Goal: Check status

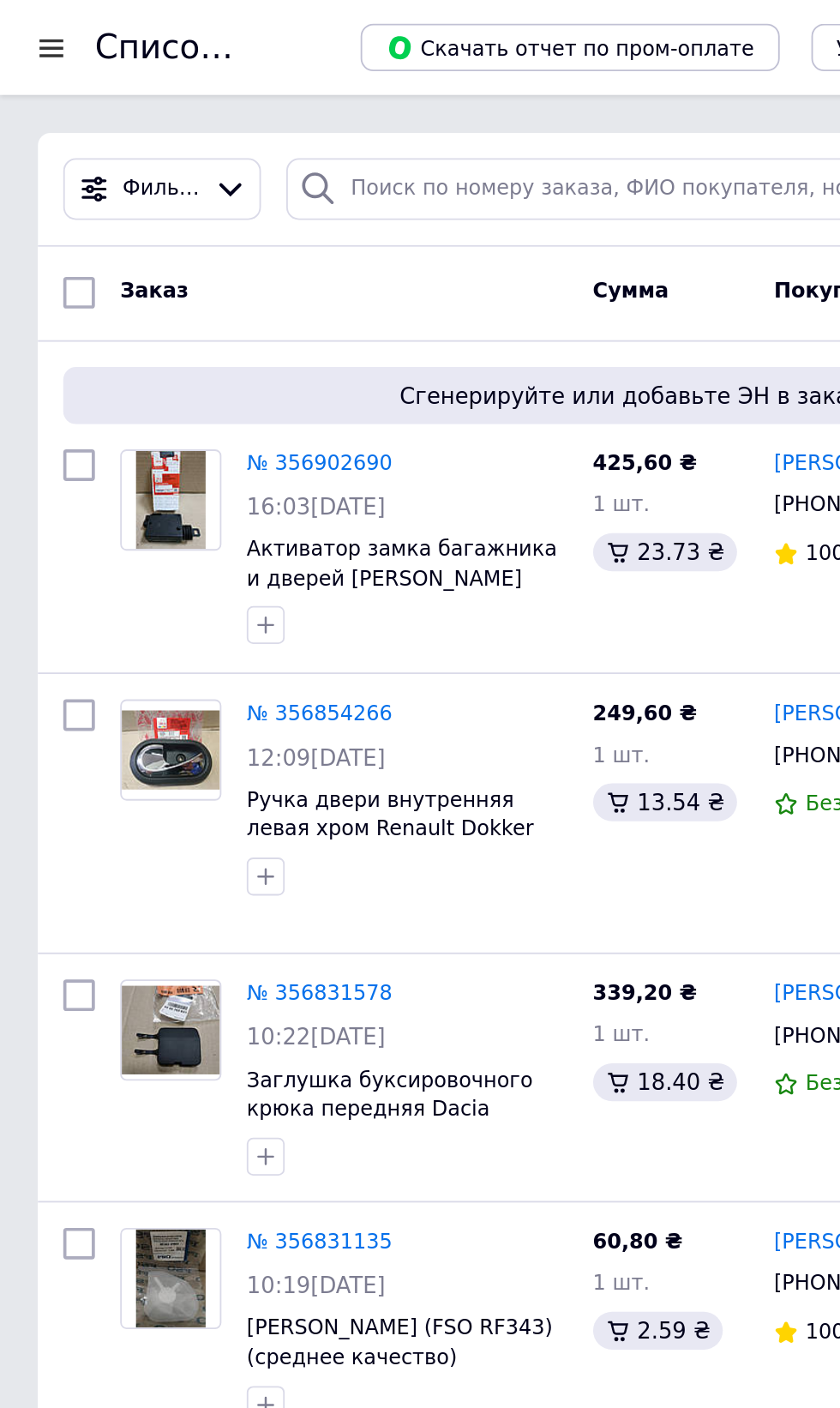
click at [103, 103] on span "Фильтры" at bounding box center [87, 102] width 43 height 17
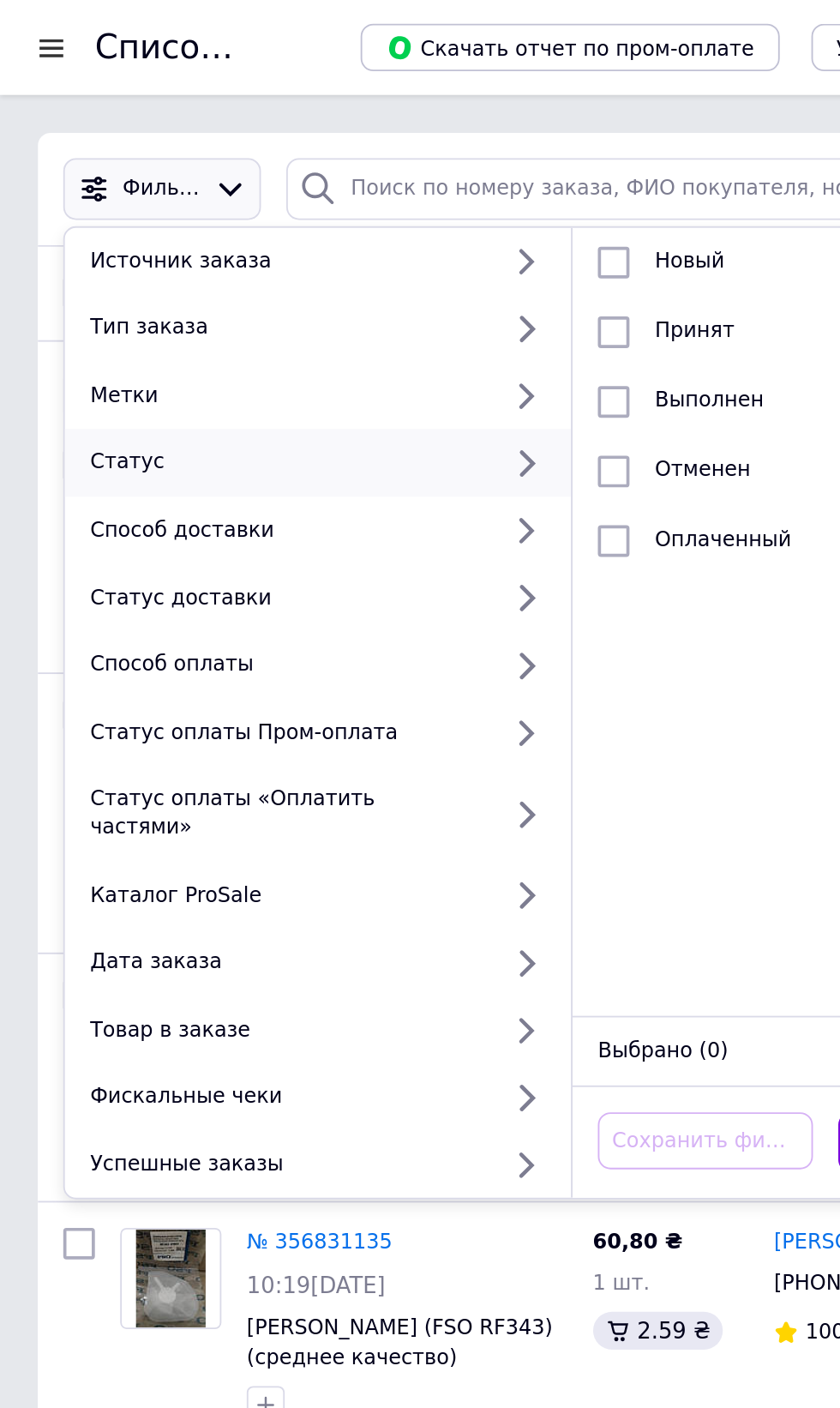
click at [72, 243] on div "Статус" at bounding box center [155, 250] width 226 height 16
click at [332, 178] on input "checkbox" at bounding box center [333, 180] width 17 height 17
checkbox input "true"
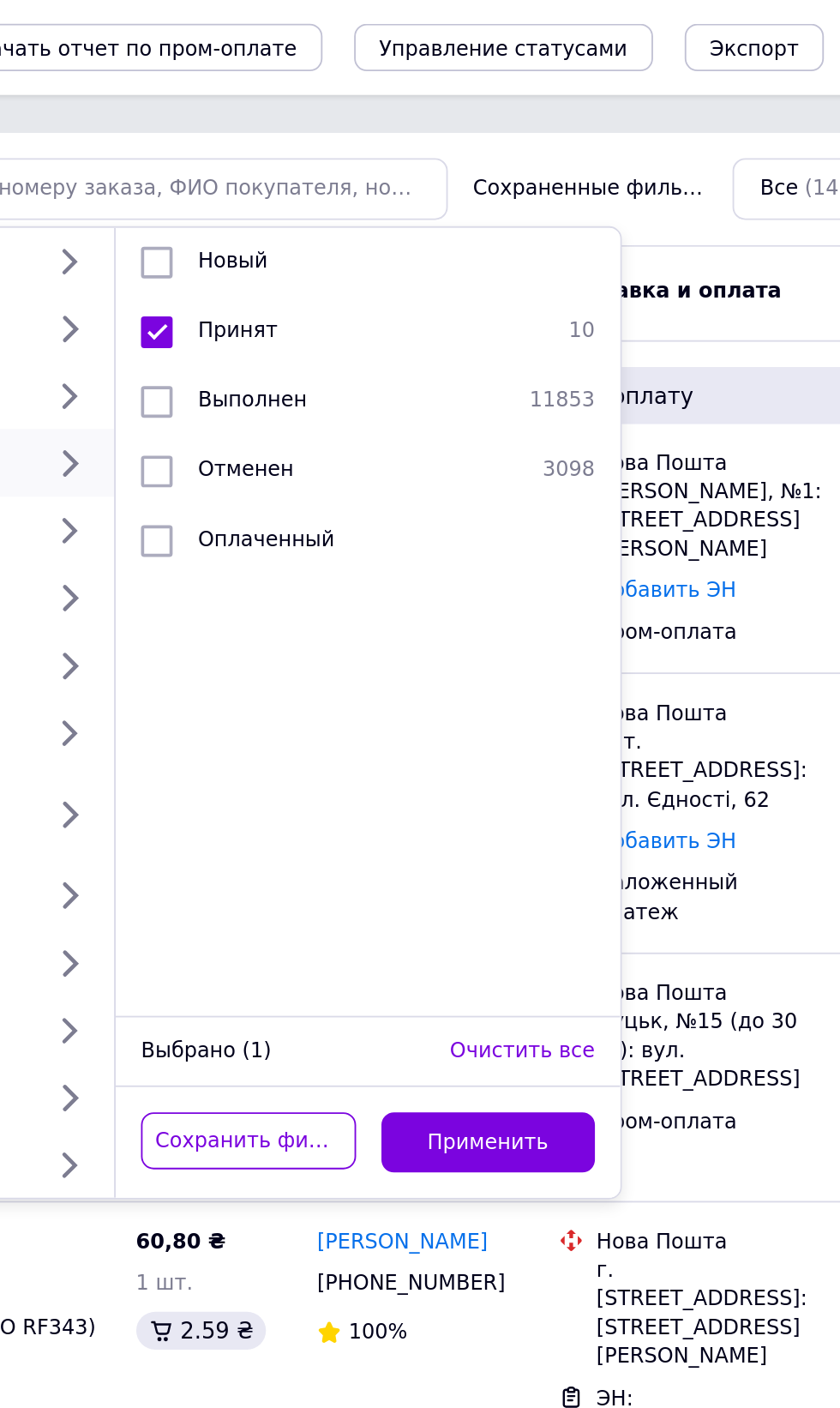
click at [521, 616] on button "Применить" at bounding box center [512, 619] width 116 height 33
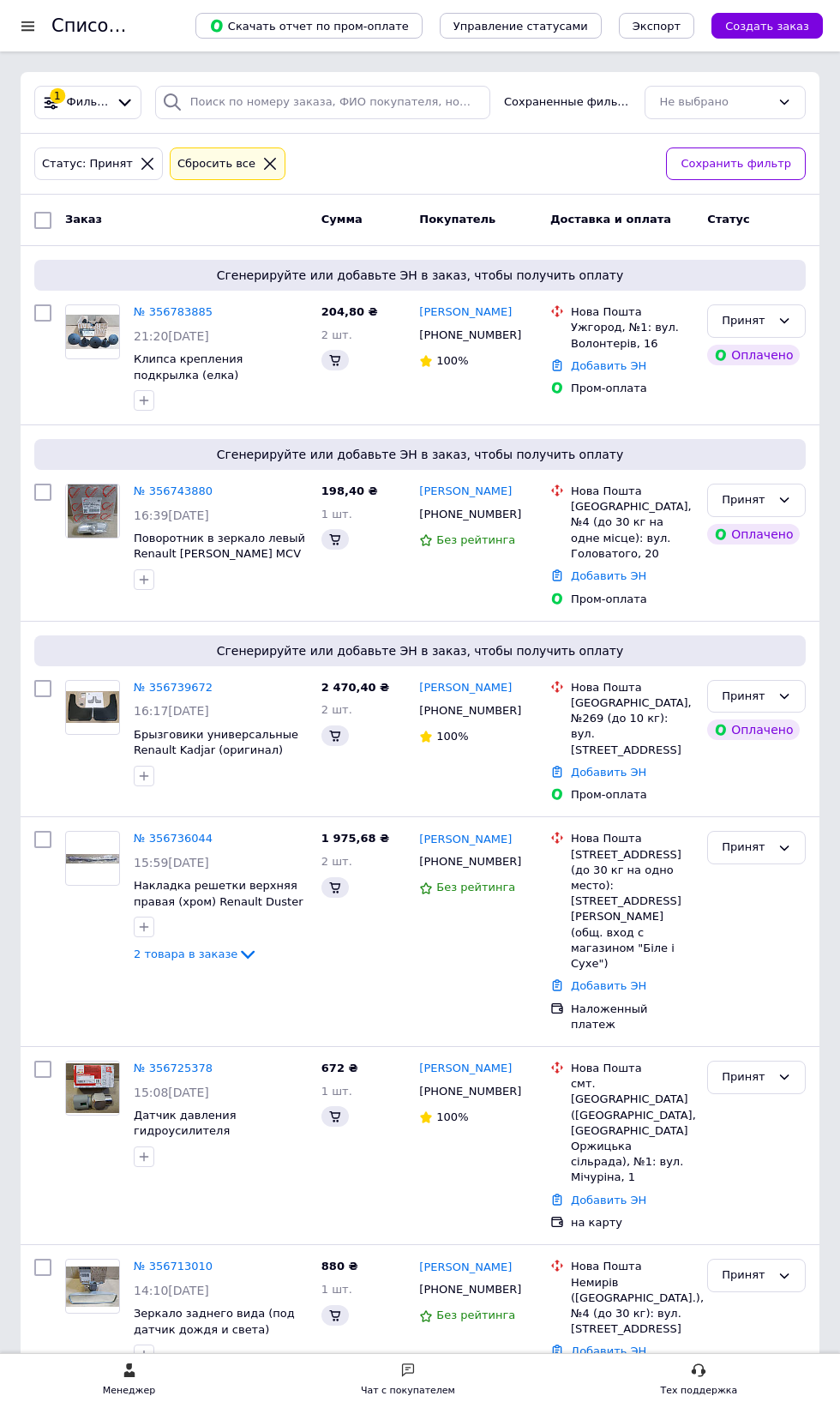
click at [262, 164] on icon at bounding box center [270, 164] width 16 height 16
